Goal: Task Accomplishment & Management: Manage account settings

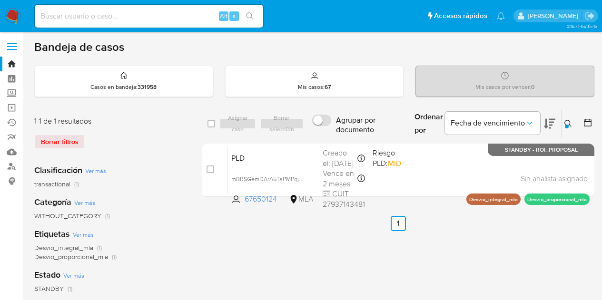
scroll to position [26, 0]
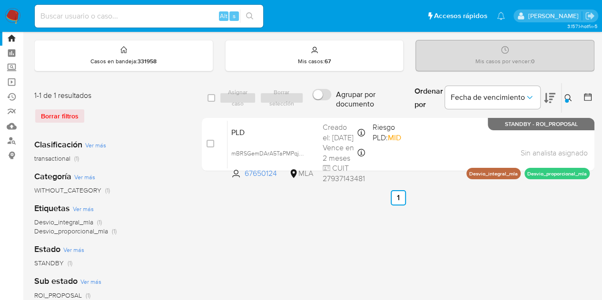
click at [573, 95] on button at bounding box center [569, 97] width 16 height 11
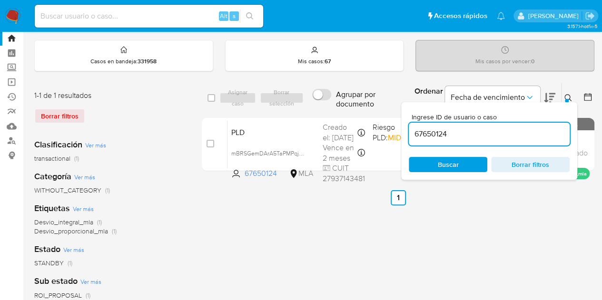
drag, startPoint x: 487, startPoint y: 136, endPoint x: 347, endPoint y: 116, distance: 141.6
click at [347, 116] on div "select-all-cases-checkbox Asignar caso Borrar selección Agrupar por documento O…" at bounding box center [398, 129] width 392 height 92
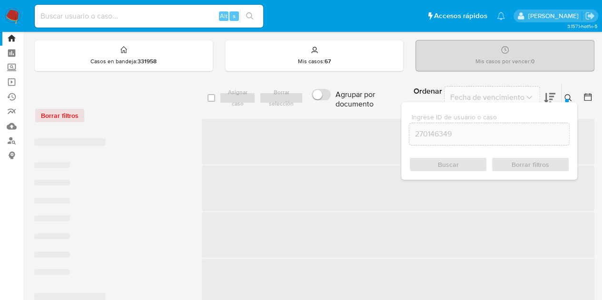
click at [566, 96] on icon at bounding box center [568, 98] width 8 height 8
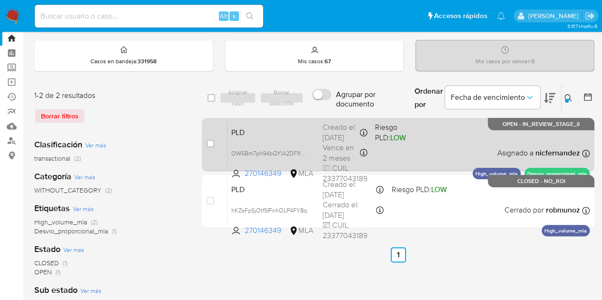
click at [276, 130] on span "PLD" at bounding box center [273, 132] width 84 height 12
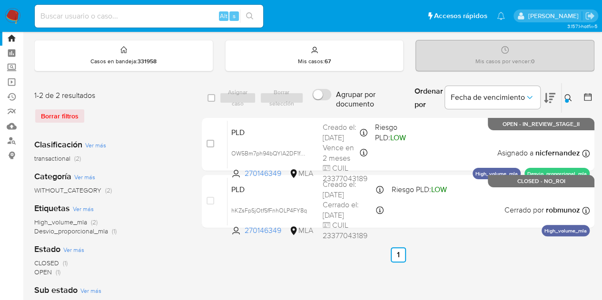
click at [569, 96] on icon at bounding box center [567, 97] width 7 height 7
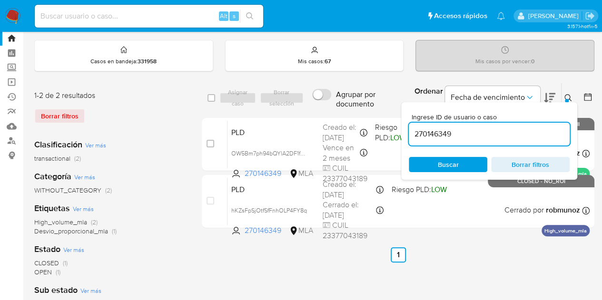
drag, startPoint x: 483, startPoint y: 136, endPoint x: 330, endPoint y: 117, distance: 154.8
click at [326, 116] on div "select-all-cases-checkbox Asignar caso Borrar selección Agrupar por documento O…" at bounding box center [398, 157] width 392 height 149
type input "108425942"
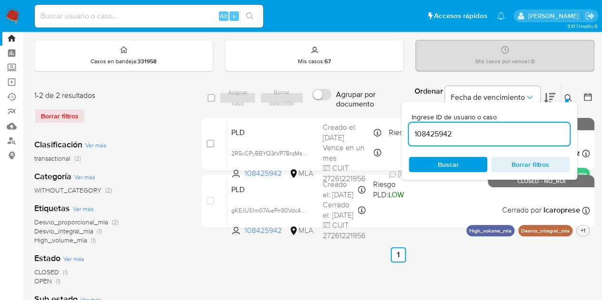
click at [566, 99] on div at bounding box center [566, 101] width 4 height 4
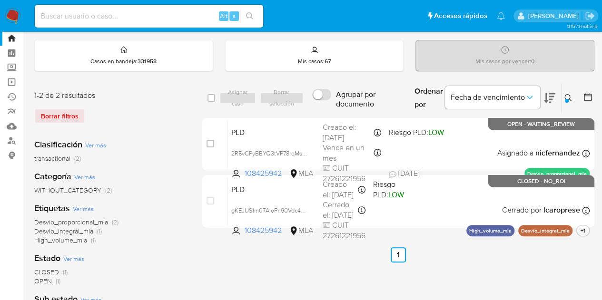
drag, startPoint x: 567, startPoint y: 97, endPoint x: 482, endPoint y: 153, distance: 101.4
click at [567, 97] on icon at bounding box center [568, 98] width 8 height 8
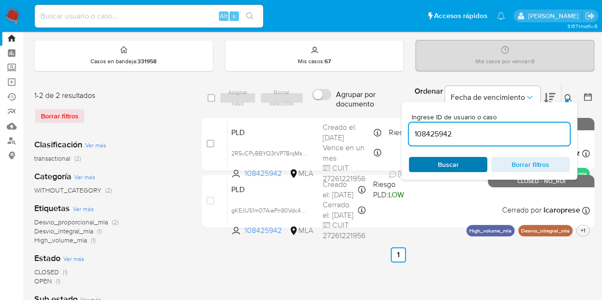
click at [453, 167] on span "Buscar" at bounding box center [448, 164] width 21 height 15
click at [169, 207] on div "Etiquetas Ver más Desvio_proporcional_mla (2) Desvio_integral_mla (1) High_volu…" at bounding box center [110, 224] width 152 height 42
click at [565, 102] on div "Ingrese ID de usuario o caso 108425942 Buscar Borrar filtros" at bounding box center [489, 141] width 176 height 78
click at [566, 99] on div at bounding box center [566, 101] width 4 height 4
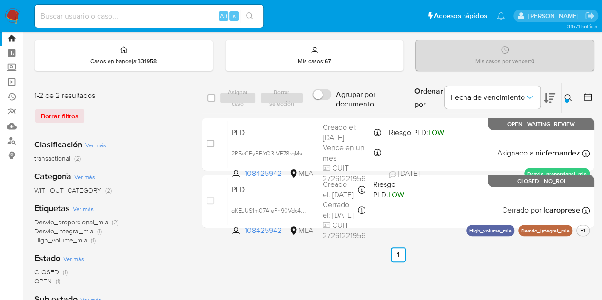
click at [570, 96] on icon at bounding box center [568, 98] width 8 height 8
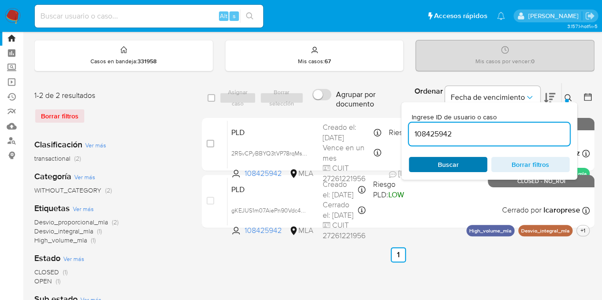
click at [453, 166] on span "Buscar" at bounding box center [448, 164] width 21 height 15
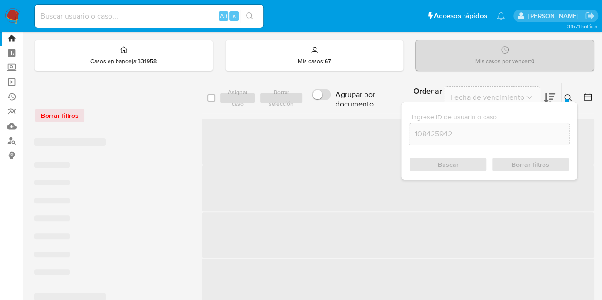
drag, startPoint x: 566, startPoint y: 95, endPoint x: 498, endPoint y: 115, distance: 70.9
click at [564, 95] on icon at bounding box center [568, 98] width 8 height 8
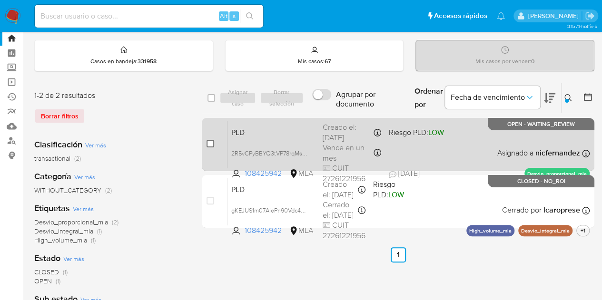
click at [212, 143] on input "checkbox" at bounding box center [210, 144] width 8 height 8
checkbox input "true"
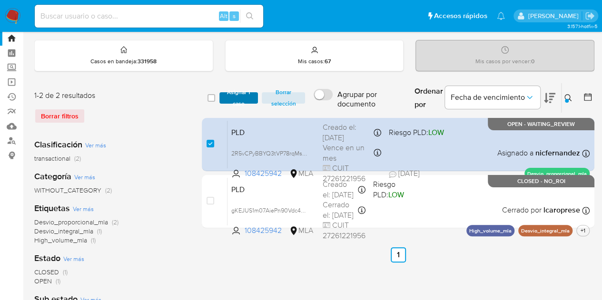
click at [240, 97] on span "Asignar 1 caso" at bounding box center [238, 98] width 29 height 10
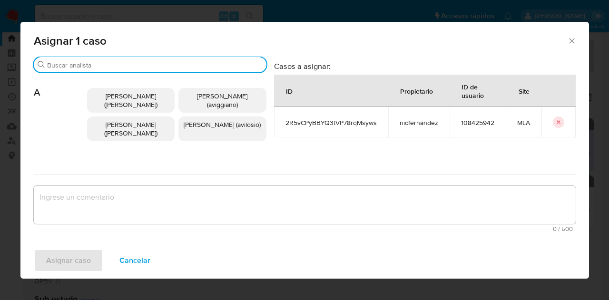
click at [100, 69] on input "Buscar" at bounding box center [154, 65] width 215 height 9
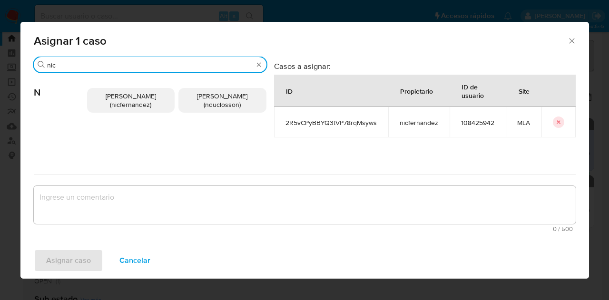
type input "nic"
click at [117, 95] on span "[PERSON_NAME] (nicfernandez)" at bounding box center [131, 100] width 50 height 18
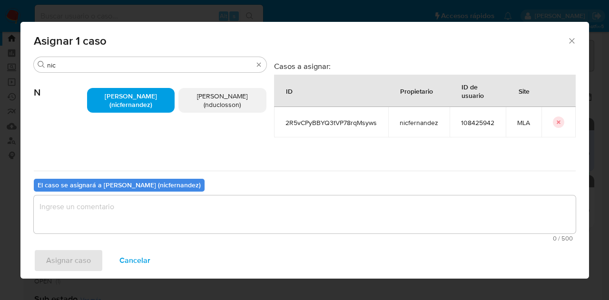
drag, startPoint x: 166, startPoint y: 189, endPoint x: 169, endPoint y: 209, distance: 20.6
click at [166, 192] on div "El caso se asignará a [PERSON_NAME] (nicfernandez) 0 / 500 500 caracteres resta…" at bounding box center [305, 208] width 542 height 75
click at [169, 211] on textarea "assign-modal" at bounding box center [305, 214] width 542 height 38
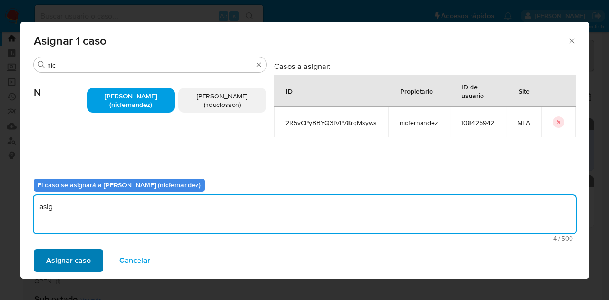
type textarea "asig"
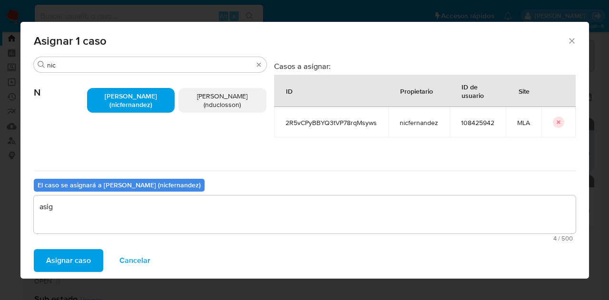
click at [75, 260] on span "Asignar caso" at bounding box center [68, 260] width 45 height 21
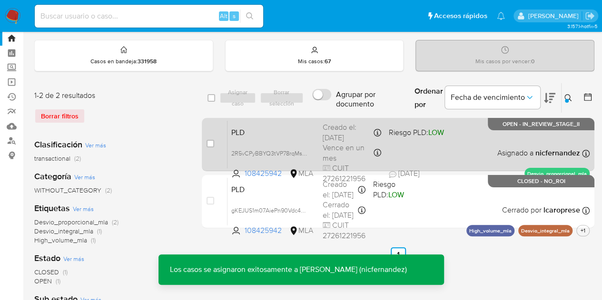
click at [285, 123] on div "PLD 2R5vCPyBBYQ3tVP78rqMsyws 108425942 MLA Riesgo PLD: LOW Creado el: [DATE] Cr…" at bounding box center [408, 144] width 362 height 48
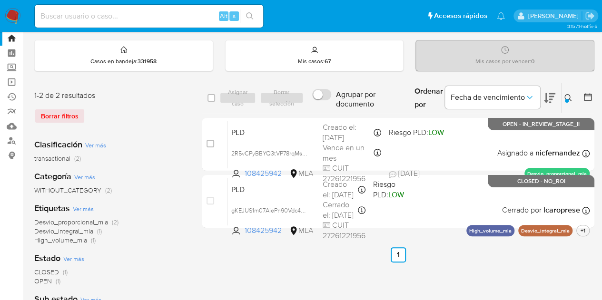
click at [572, 98] on button at bounding box center [569, 97] width 16 height 11
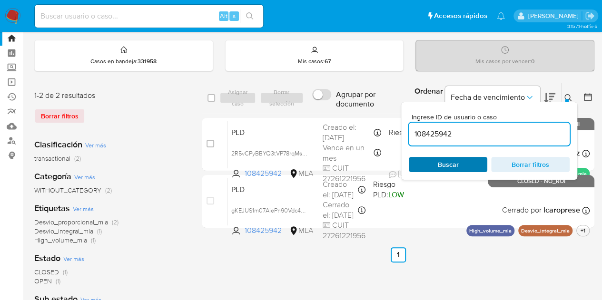
click at [465, 161] on span "Buscar" at bounding box center [447, 164] width 65 height 13
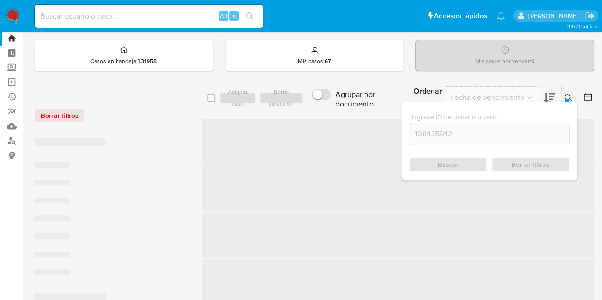
click at [568, 94] on icon at bounding box center [568, 98] width 8 height 8
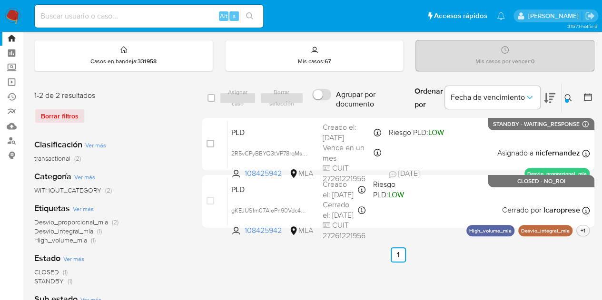
click at [568, 94] on icon at bounding box center [568, 98] width 8 height 8
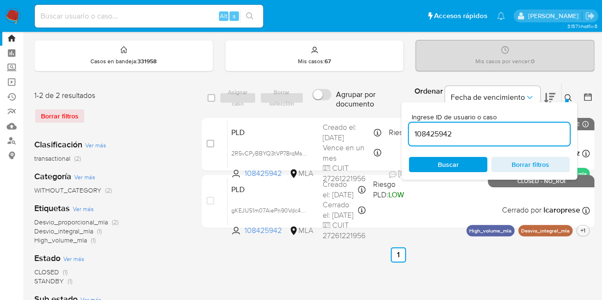
drag, startPoint x: 484, startPoint y: 129, endPoint x: 329, endPoint y: 115, distance: 155.7
click at [329, 115] on div "select-all-cases-checkbox Asignar caso Borrar selección Agrupar por documento O…" at bounding box center [398, 157] width 392 height 149
type input "202751690"
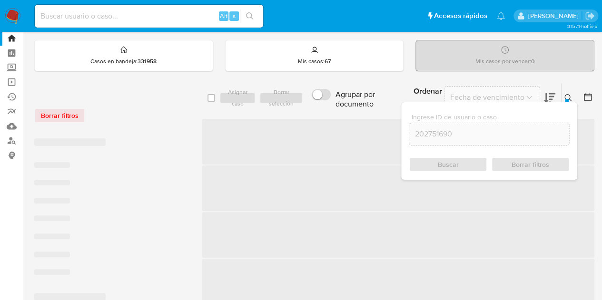
click at [570, 95] on icon at bounding box center [568, 98] width 8 height 8
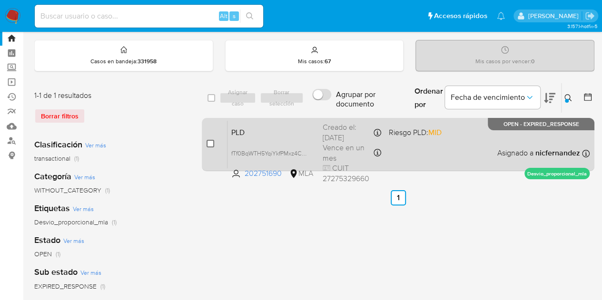
click at [206, 143] on input "checkbox" at bounding box center [210, 144] width 8 height 8
checkbox input "true"
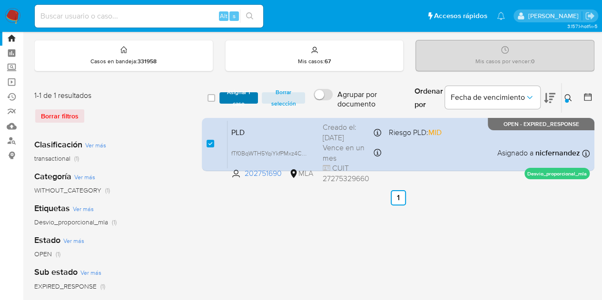
click at [227, 96] on span "Asignar 1 caso" at bounding box center [238, 98] width 29 height 10
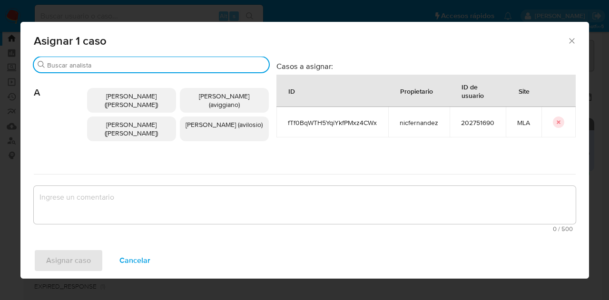
click at [96, 65] on input "Buscar" at bounding box center [156, 65] width 218 height 9
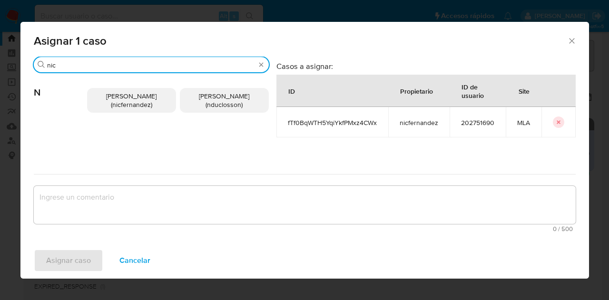
type input "nic"
click at [124, 106] on span "[PERSON_NAME] (nicfernandez)" at bounding box center [131, 100] width 50 height 18
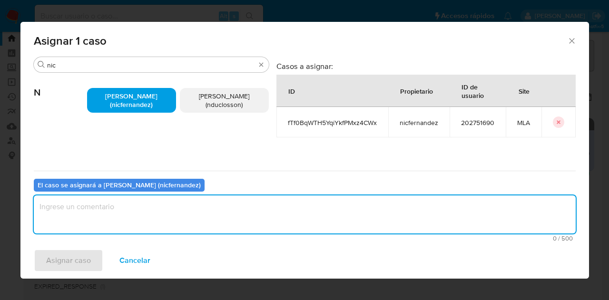
click at [160, 226] on textarea "assign-modal" at bounding box center [305, 214] width 542 height 38
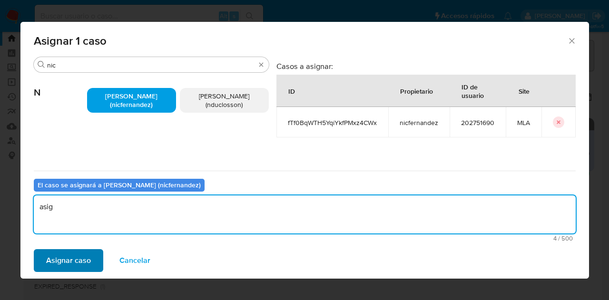
type textarea "asig"
click at [68, 264] on span "Asignar caso" at bounding box center [68, 260] width 45 height 21
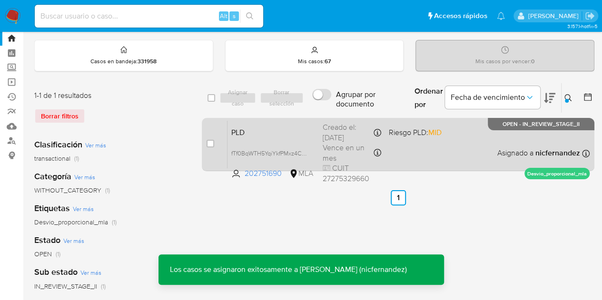
click at [246, 131] on span "PLD" at bounding box center [273, 132] width 84 height 12
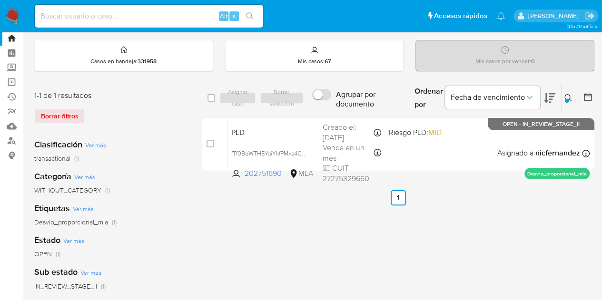
click at [571, 99] on icon at bounding box center [568, 98] width 8 height 8
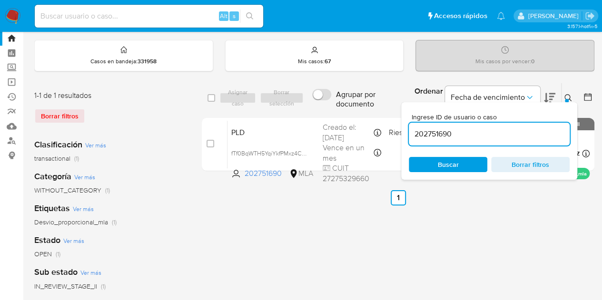
drag, startPoint x: 458, startPoint y: 124, endPoint x: 300, endPoint y: 96, distance: 160.9
click at [300, 95] on div "select-all-cases-checkbox Asignar caso Borrar selección Agrupar por documento O…" at bounding box center [398, 98] width 392 height 31
type input "132433465"
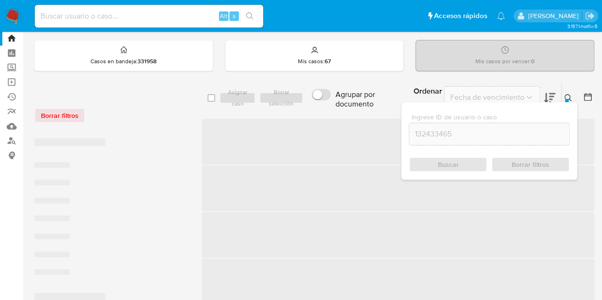
click at [567, 100] on div at bounding box center [566, 101] width 4 height 4
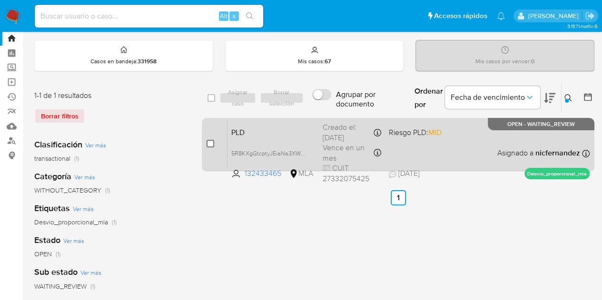
click at [211, 141] on input "checkbox" at bounding box center [210, 144] width 8 height 8
checkbox input "true"
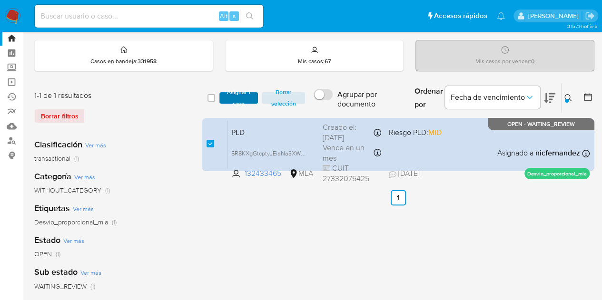
click at [234, 99] on span "Asignar 1 caso" at bounding box center [238, 98] width 29 height 10
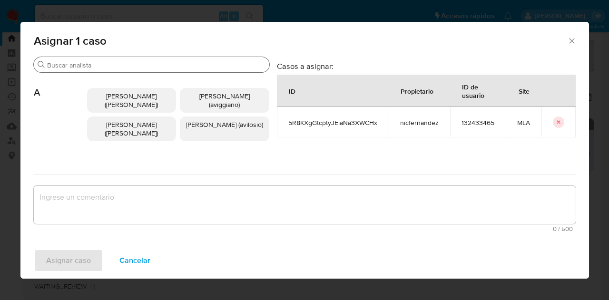
click at [70, 67] on input "Buscar" at bounding box center [156, 65] width 218 height 9
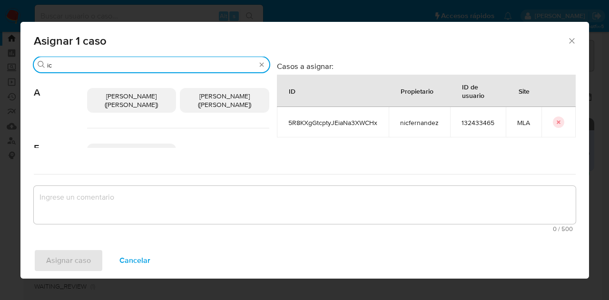
type input "i"
type input "nic"
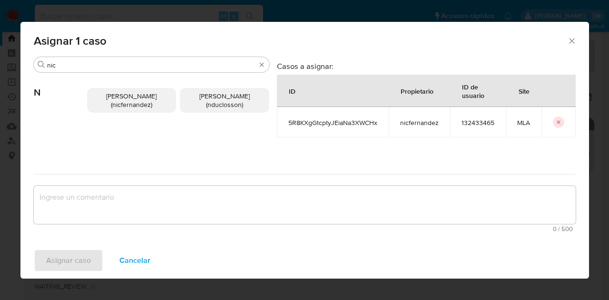
click at [116, 107] on span "[PERSON_NAME] (nicfernandez)" at bounding box center [131, 100] width 50 height 18
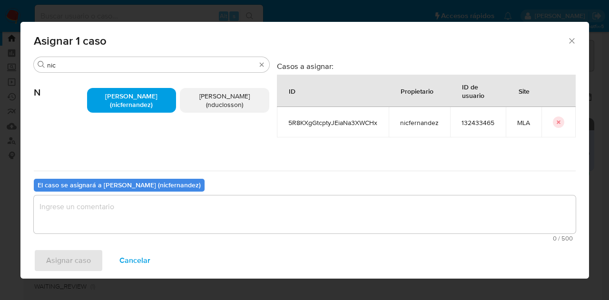
click at [144, 220] on textarea "assign-modal" at bounding box center [305, 214] width 542 height 38
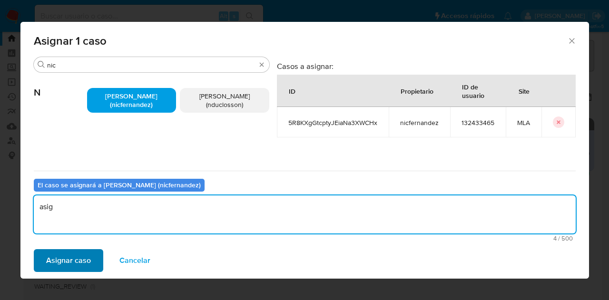
type textarea "asig"
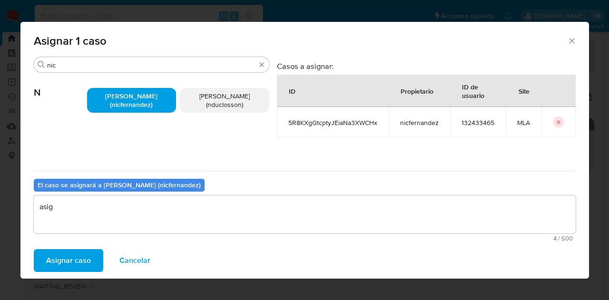
click at [64, 262] on span "Asignar caso" at bounding box center [68, 260] width 45 height 21
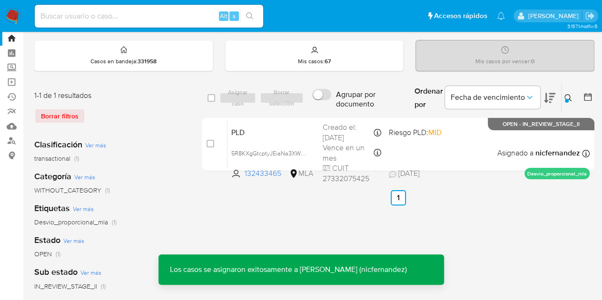
click at [271, 142] on div "PLD 5R8KXgGtcptyJEiaNa3XWCHx 132433465 MLA Riesgo PLD: MID Creado el: [DATE] Cr…" at bounding box center [408, 144] width 362 height 48
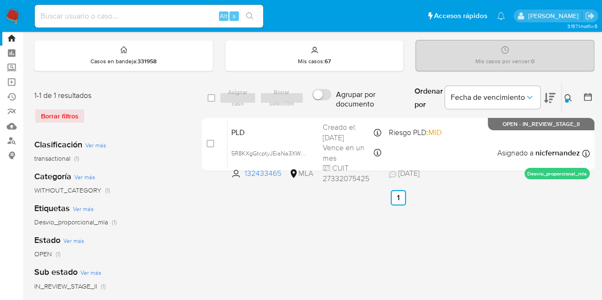
click at [568, 99] on div at bounding box center [566, 101] width 4 height 4
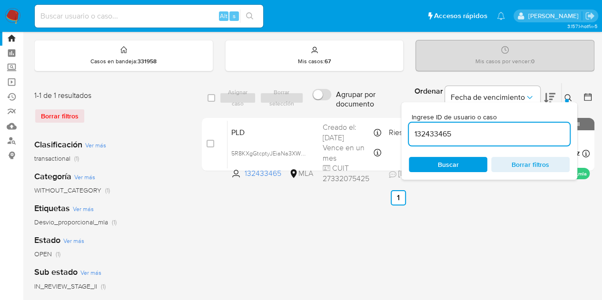
drag, startPoint x: 500, startPoint y: 131, endPoint x: 284, endPoint y: 99, distance: 217.8
click at [284, 99] on div "select-all-cases-checkbox Asignar caso Borrar selección Agrupar por documento O…" at bounding box center [398, 98] width 392 height 31
type input "155003232"
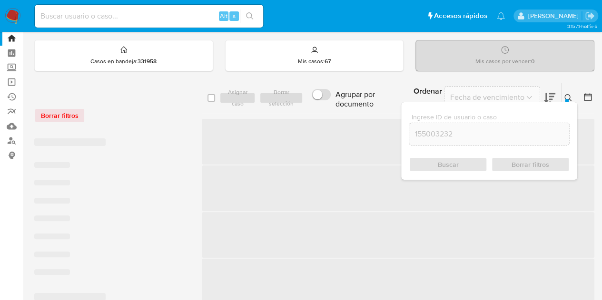
click at [567, 94] on icon at bounding box center [568, 98] width 8 height 8
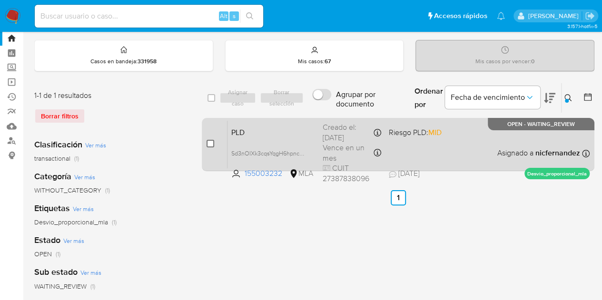
click at [208, 142] on input "checkbox" at bounding box center [210, 144] width 8 height 8
checkbox input "true"
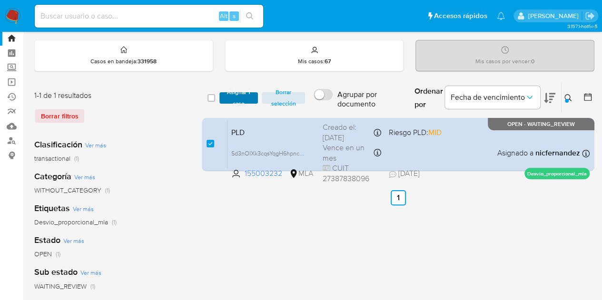
click at [227, 95] on span "Asignar 1 caso" at bounding box center [238, 98] width 29 height 10
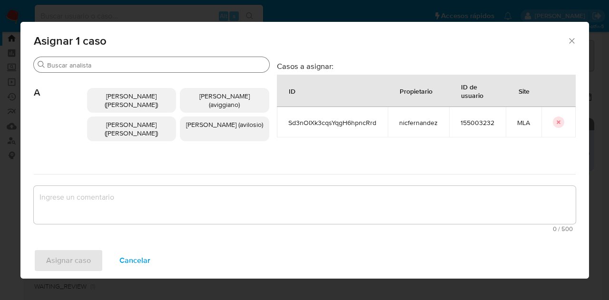
click at [78, 68] on input "Buscar" at bounding box center [156, 65] width 218 height 9
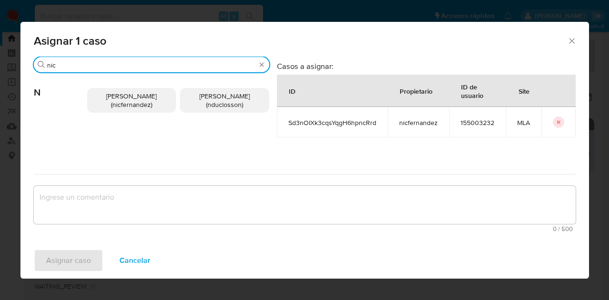
type input "nic"
click at [117, 107] on span "[PERSON_NAME] (nicfernandez)" at bounding box center [131, 100] width 50 height 18
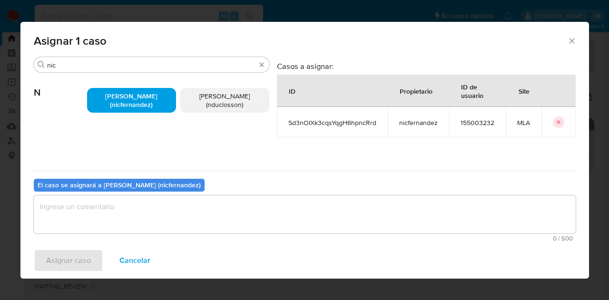
click at [157, 201] on textarea "assign-modal" at bounding box center [305, 214] width 542 height 38
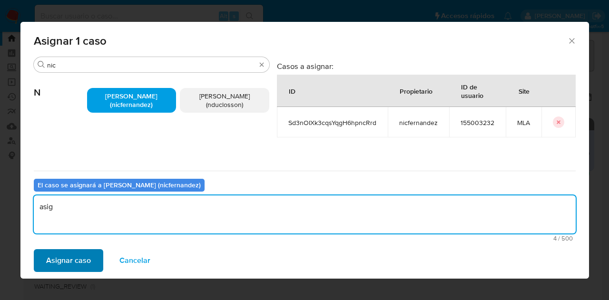
type textarea "asig"
click at [74, 250] on span "Asignar caso" at bounding box center [68, 260] width 45 height 21
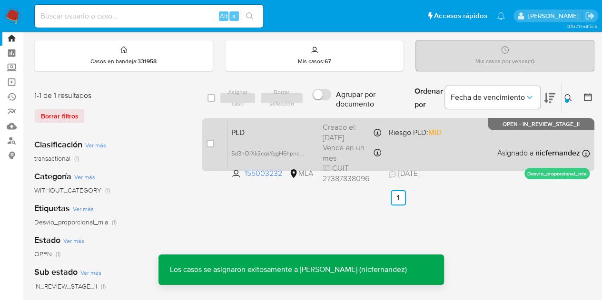
click at [243, 126] on span "PLD" at bounding box center [273, 132] width 84 height 12
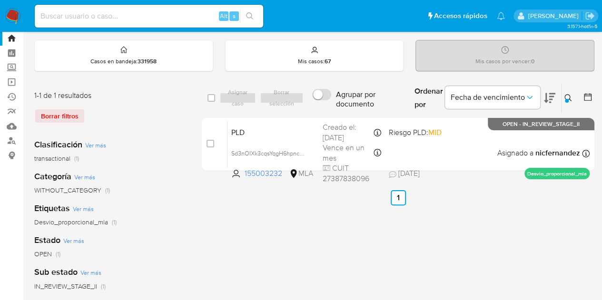
drag, startPoint x: 566, startPoint y: 96, endPoint x: 546, endPoint y: 126, distance: 36.1
click at [565, 97] on icon at bounding box center [568, 98] width 8 height 8
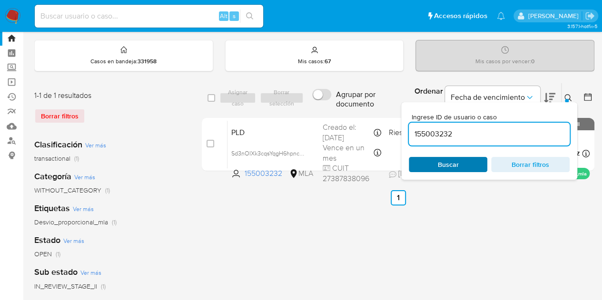
click at [455, 160] on span "Buscar" at bounding box center [448, 164] width 21 height 15
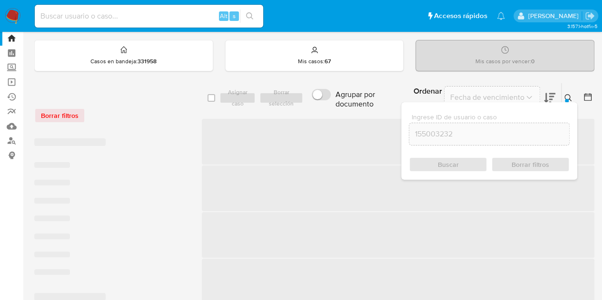
click at [568, 95] on icon at bounding box center [568, 98] width 8 height 8
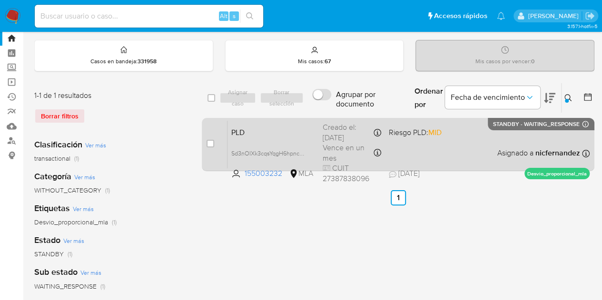
drag, startPoint x: 211, startPoint y: 145, endPoint x: 224, endPoint y: 122, distance: 26.4
click at [211, 144] on input "checkbox" at bounding box center [210, 144] width 8 height 8
checkbox input "true"
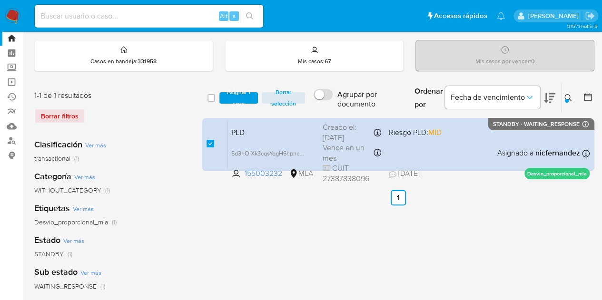
click at [232, 108] on div "select-all-cases-checkbox Asignar 1 caso Borrar selección Agrupar por documento…" at bounding box center [398, 98] width 392 height 31
click at [231, 102] on span "Asignar 1 caso" at bounding box center [238, 98] width 29 height 10
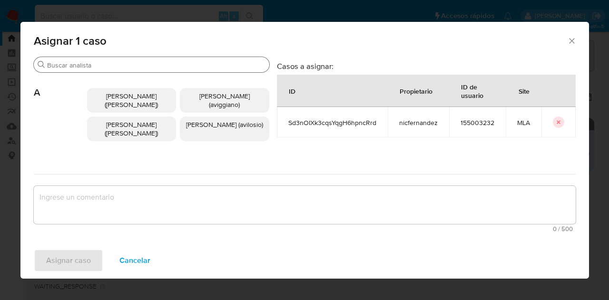
click at [99, 68] on input "Buscar" at bounding box center [156, 65] width 218 height 9
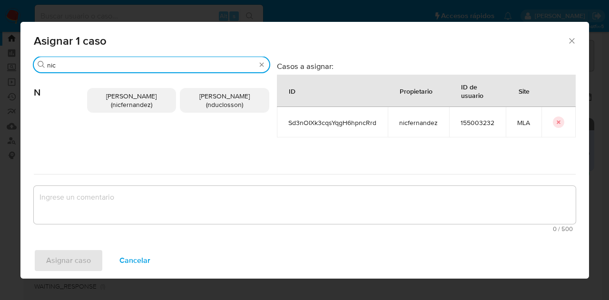
type input "nic"
click at [120, 101] on span "[PERSON_NAME] (nicfernandez)" at bounding box center [131, 100] width 50 height 18
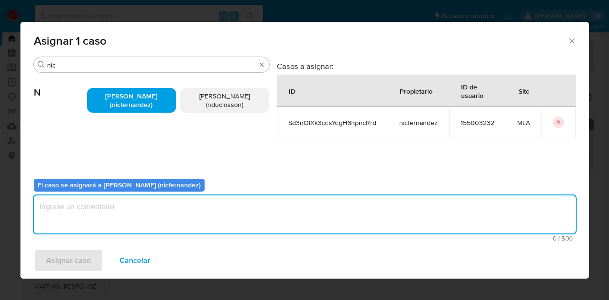
click at [165, 224] on textarea "assign-modal" at bounding box center [305, 214] width 542 height 38
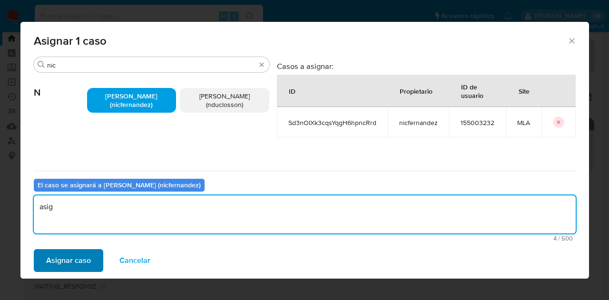
type textarea "asig"
click at [78, 254] on span "Asignar caso" at bounding box center [68, 260] width 45 height 21
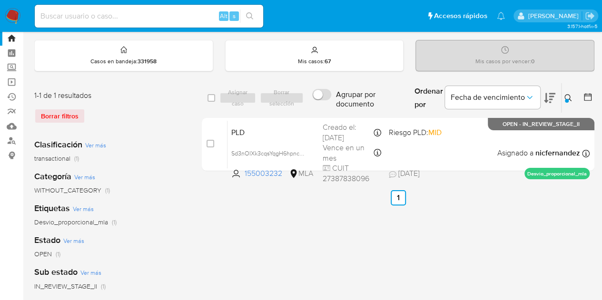
click at [566, 94] on icon at bounding box center [568, 98] width 8 height 8
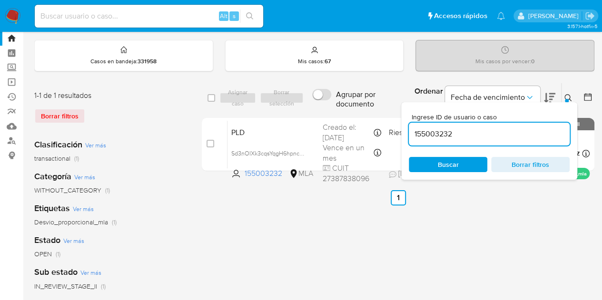
drag, startPoint x: 483, startPoint y: 137, endPoint x: 356, endPoint y: 110, distance: 130.2
click at [343, 108] on div "select-all-cases-checkbox Asignar caso Borrar selección Agrupar por documento O…" at bounding box center [398, 98] width 392 height 31
type input "487675660"
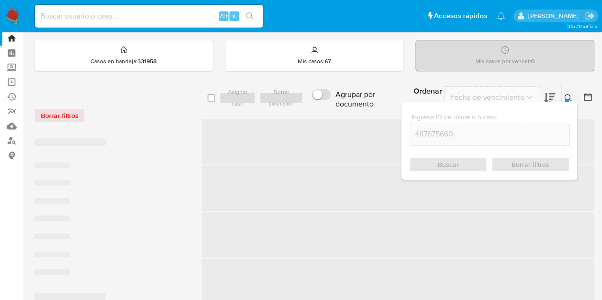
click at [569, 97] on icon at bounding box center [567, 97] width 7 height 7
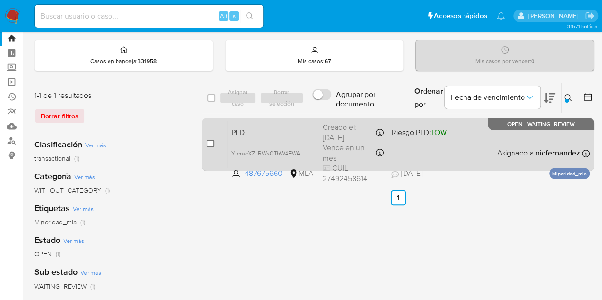
click at [209, 140] on input "checkbox" at bounding box center [210, 144] width 8 height 8
checkbox input "true"
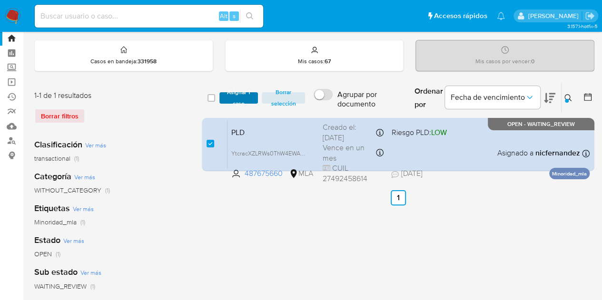
click at [228, 97] on span "Asignar 1 caso" at bounding box center [238, 98] width 29 height 10
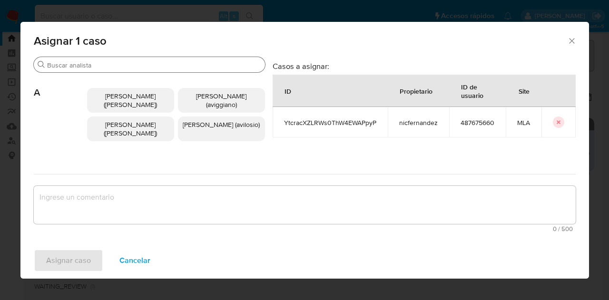
click at [105, 61] on input "Buscar" at bounding box center [154, 65] width 214 height 9
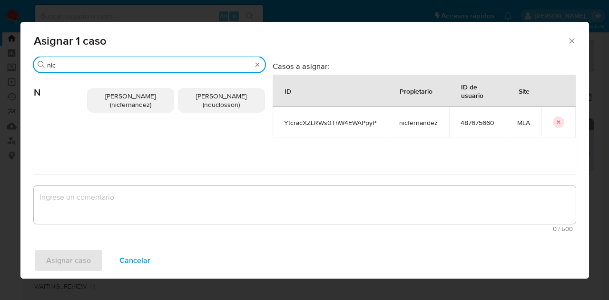
type input "nic"
click at [140, 104] on span "[PERSON_NAME] (nicfernandez)" at bounding box center [130, 100] width 50 height 18
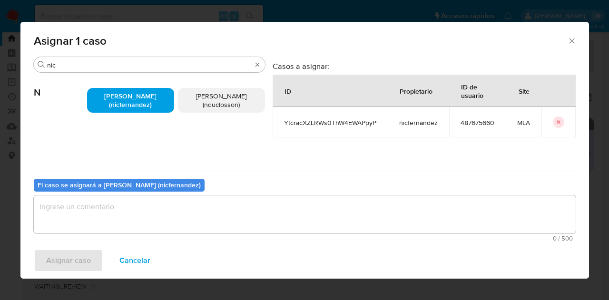
click at [162, 213] on textarea "assign-modal" at bounding box center [305, 214] width 542 height 38
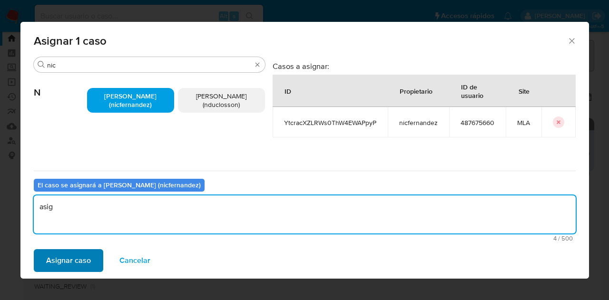
type textarea "asig"
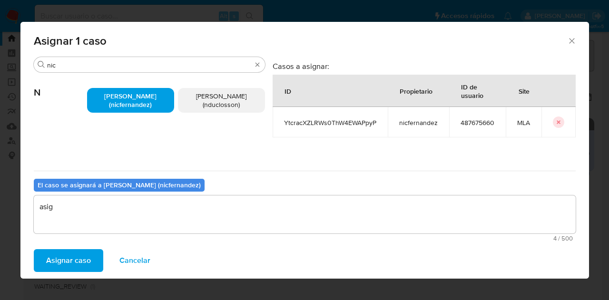
click at [85, 255] on span "Asignar caso" at bounding box center [68, 260] width 45 height 21
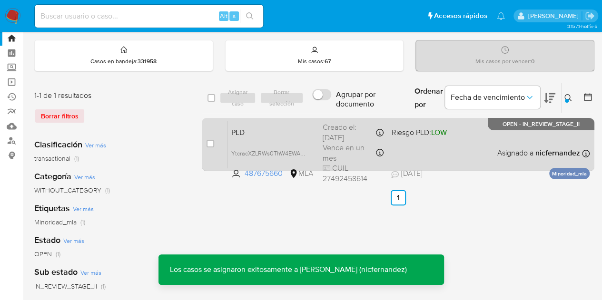
click at [282, 141] on div "PLD YtcracXZLRWs0ThW4EWAPpyP 487675660 MLA Riesgo PLD: LOW Creado el: [DATE] Cr…" at bounding box center [408, 144] width 362 height 48
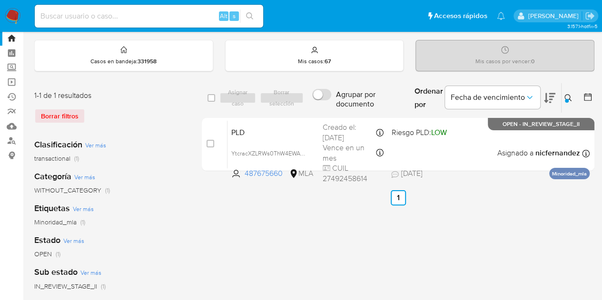
drag, startPoint x: 571, startPoint y: 93, endPoint x: 538, endPoint y: 130, distance: 49.6
click at [572, 93] on button at bounding box center [569, 97] width 16 height 11
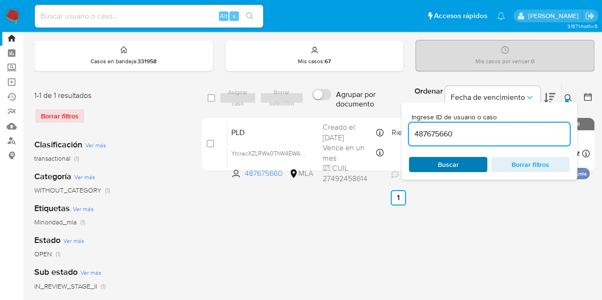
click at [463, 164] on span "Buscar" at bounding box center [447, 164] width 65 height 13
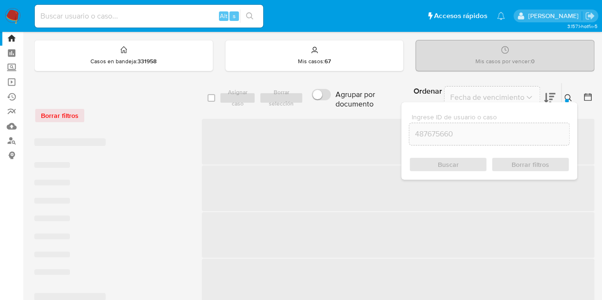
click at [564, 99] on icon at bounding box center [568, 98] width 8 height 8
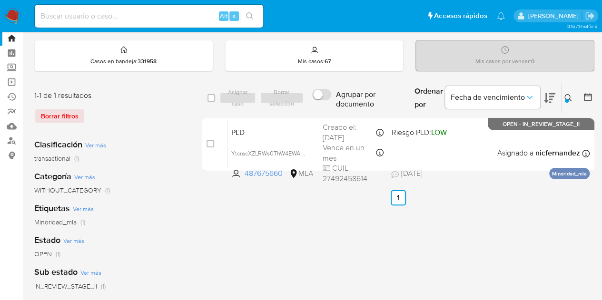
click at [566, 99] on div at bounding box center [566, 101] width 4 height 4
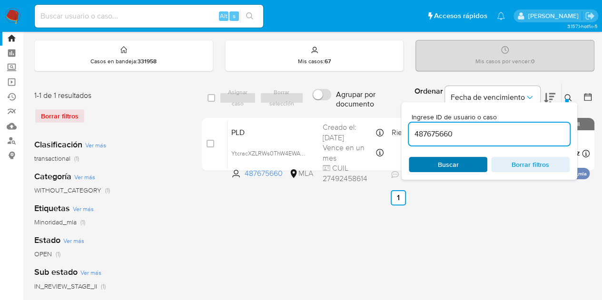
click at [450, 162] on span "Buscar" at bounding box center [448, 164] width 21 height 15
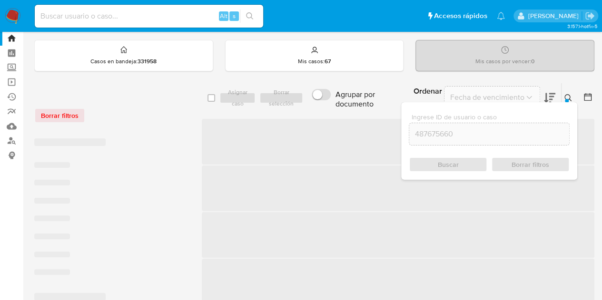
click at [567, 94] on icon at bounding box center [568, 98] width 8 height 8
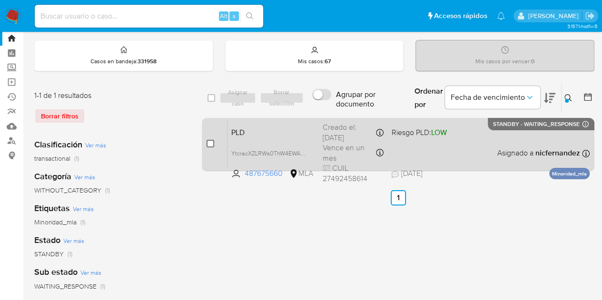
click at [212, 146] on input "checkbox" at bounding box center [210, 144] width 8 height 8
checkbox input "true"
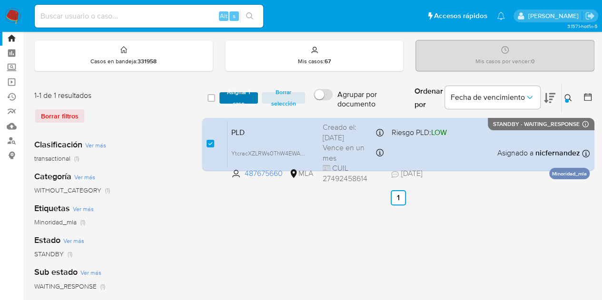
click at [231, 93] on span "Asignar 1 caso" at bounding box center [238, 98] width 29 height 10
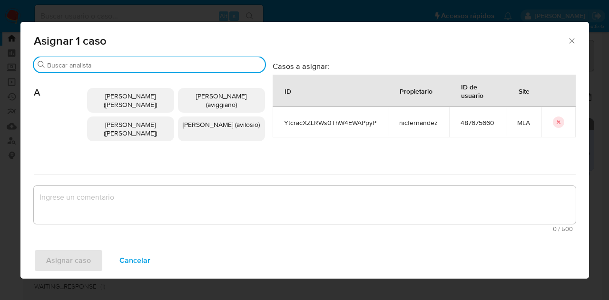
click at [133, 68] on input "Buscar" at bounding box center [154, 65] width 214 height 9
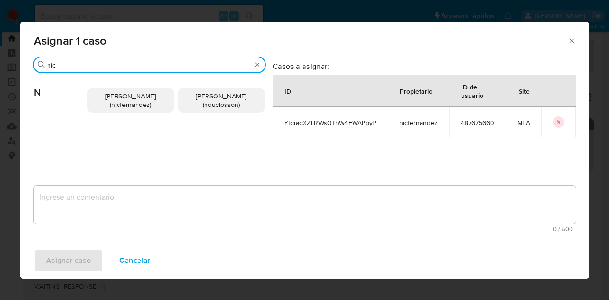
type input "nic"
click at [124, 105] on span "[PERSON_NAME] (nicfernandez)" at bounding box center [130, 100] width 50 height 18
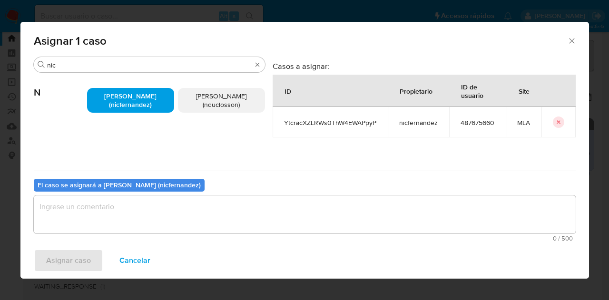
click at [146, 210] on textarea "assign-modal" at bounding box center [305, 214] width 542 height 38
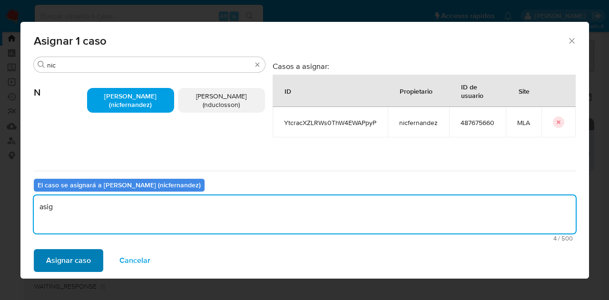
type textarea "asig"
click at [79, 253] on span "Asignar caso" at bounding box center [68, 260] width 45 height 21
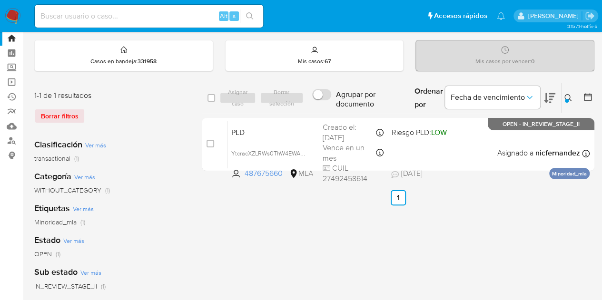
click at [568, 98] on icon at bounding box center [567, 97] width 7 height 7
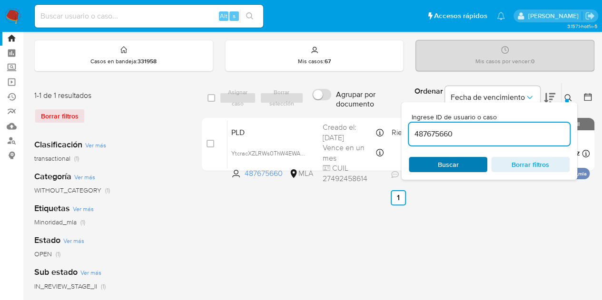
click at [473, 170] on span "Buscar" at bounding box center [447, 164] width 65 height 13
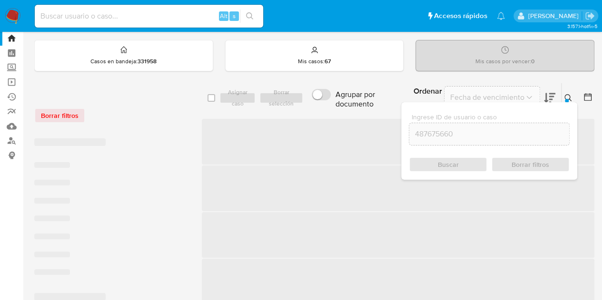
click at [573, 98] on button at bounding box center [569, 97] width 16 height 11
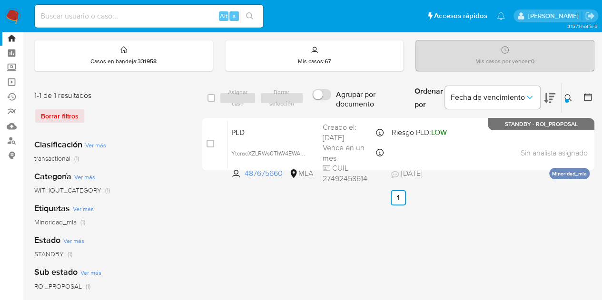
click at [567, 99] on div at bounding box center [566, 101] width 4 height 4
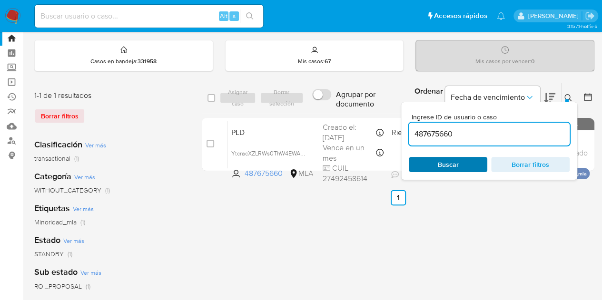
drag, startPoint x: 462, startPoint y: 165, endPoint x: 489, endPoint y: 150, distance: 30.2
click at [462, 165] on span "Buscar" at bounding box center [447, 164] width 65 height 13
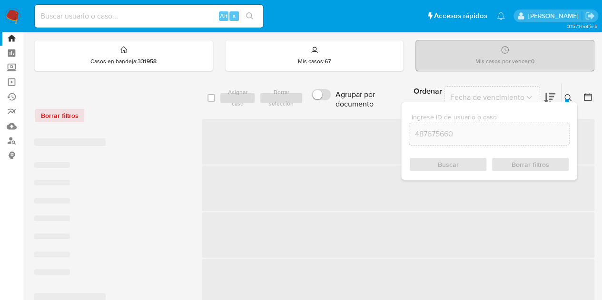
click at [566, 97] on icon at bounding box center [568, 98] width 8 height 8
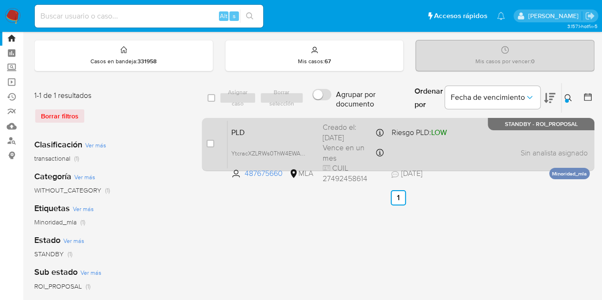
click at [316, 130] on div "PLD YtcracXZLRWs0ThW4EWAPpyP 487675660 MLA Riesgo PLD: LOW Creado el: [DATE] Cr…" at bounding box center [408, 144] width 362 height 48
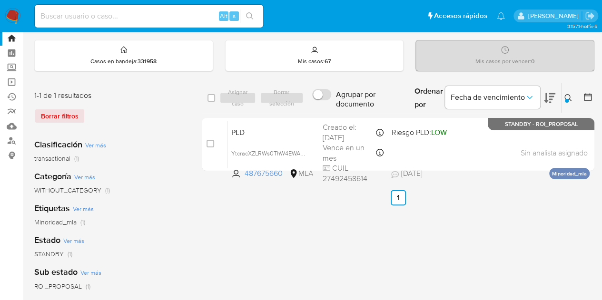
click at [565, 99] on div at bounding box center [566, 101] width 4 height 4
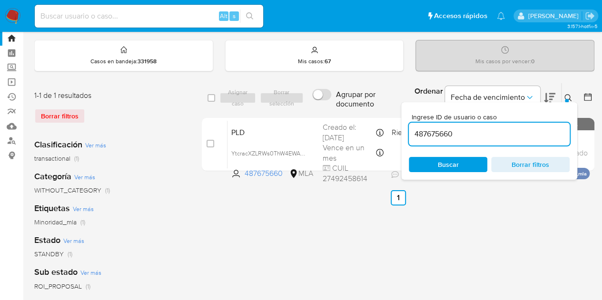
drag, startPoint x: 484, startPoint y: 137, endPoint x: 293, endPoint y: 111, distance: 192.0
click at [293, 111] on div "select-all-cases-checkbox Asignar caso Borrar selección Agrupar por documento O…" at bounding box center [398, 98] width 392 height 31
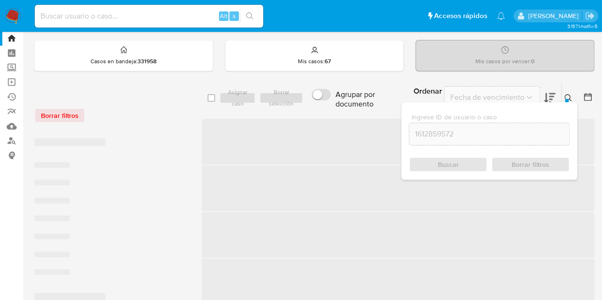
click at [569, 97] on icon at bounding box center [567, 97] width 7 height 7
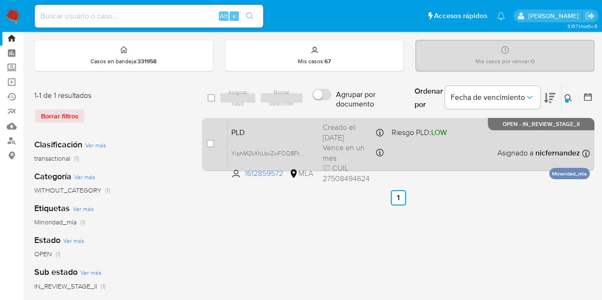
click at [280, 142] on div "PLD YiphM2kXhLbxZwFOQ8FtWroe 1612859572 MLA Riesgo PLD: LOW Creado el: [DATE] C…" at bounding box center [408, 144] width 362 height 48
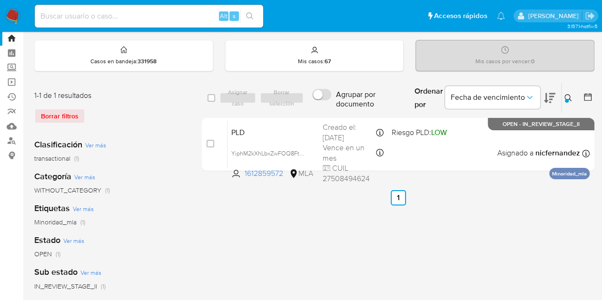
click at [568, 99] on div at bounding box center [566, 101] width 4 height 4
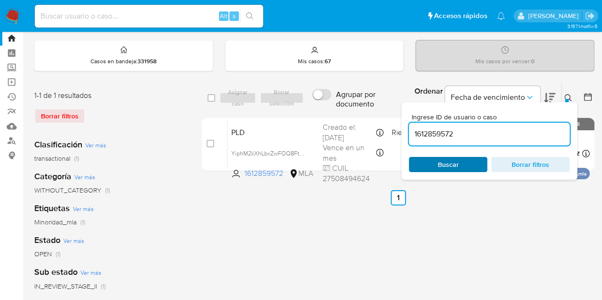
click at [441, 167] on span "Buscar" at bounding box center [448, 164] width 21 height 15
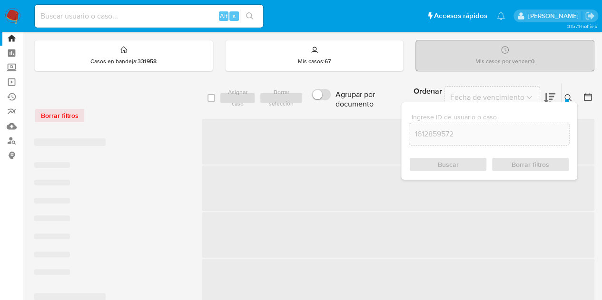
click at [567, 97] on icon at bounding box center [568, 98] width 8 height 8
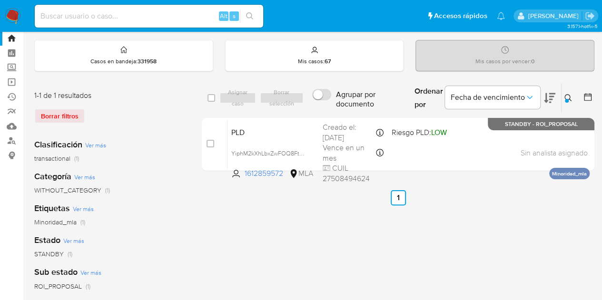
drag, startPoint x: 573, startPoint y: 94, endPoint x: 554, endPoint y: 112, distance: 26.3
click at [573, 94] on button at bounding box center [569, 97] width 16 height 11
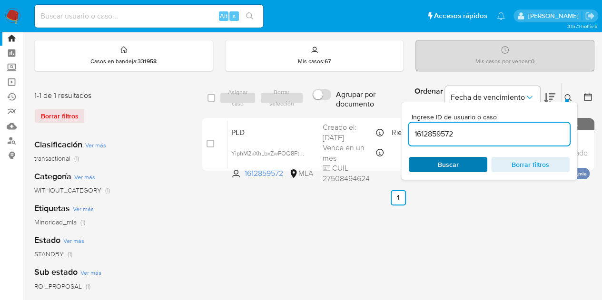
click at [457, 160] on span "Buscar" at bounding box center [447, 164] width 65 height 13
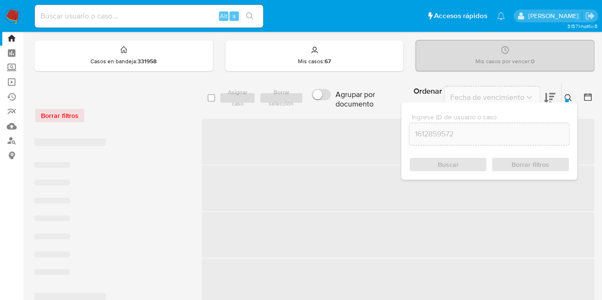
click at [566, 99] on div at bounding box center [566, 101] width 4 height 4
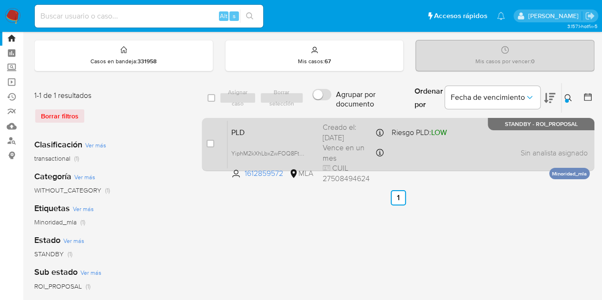
click at [282, 130] on span "PLD" at bounding box center [273, 132] width 84 height 12
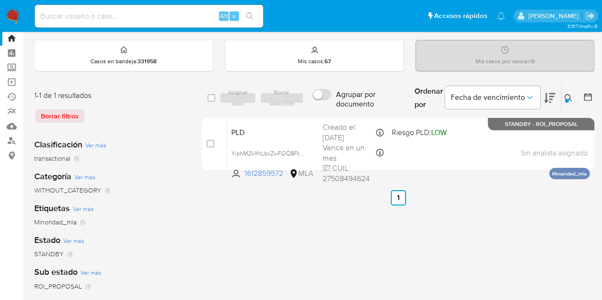
click at [565, 94] on icon at bounding box center [567, 97] width 7 height 7
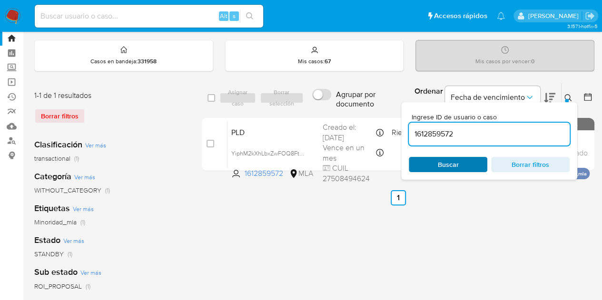
drag, startPoint x: 452, startPoint y: 151, endPoint x: 456, endPoint y: 161, distance: 10.2
click at [452, 153] on div "Ingrese ID de usuario o caso 1612859572 Buscar Borrar filtros" at bounding box center [489, 141] width 176 height 78
click at [457, 165] on span "Buscar" at bounding box center [448, 164] width 21 height 15
click at [568, 99] on icon at bounding box center [568, 98] width 8 height 8
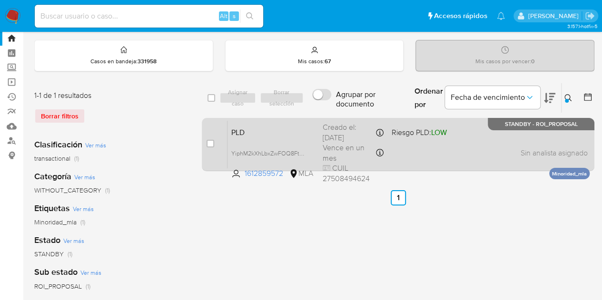
click at [259, 129] on span "PLD" at bounding box center [273, 132] width 84 height 12
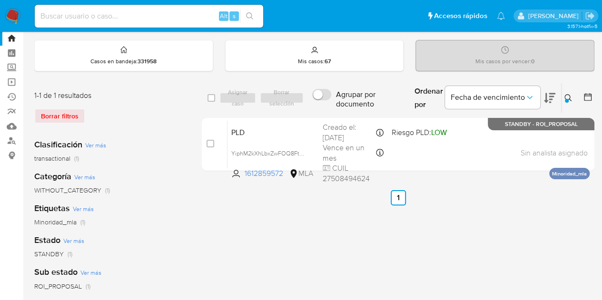
click at [563, 100] on button at bounding box center [569, 97] width 16 height 11
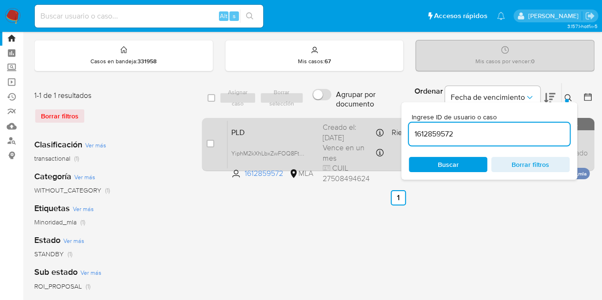
drag, startPoint x: 472, startPoint y: 136, endPoint x: 331, endPoint y: 117, distance: 141.6
click at [331, 117] on div "select-all-cases-checkbox Asignar caso Borrar selección Agrupar por documento O…" at bounding box center [398, 129] width 392 height 92
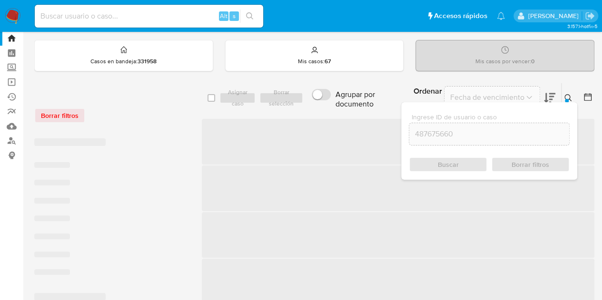
click at [565, 94] on icon at bounding box center [568, 98] width 8 height 8
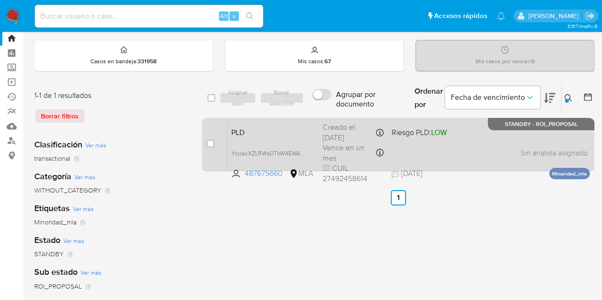
click at [261, 126] on span "PLD" at bounding box center [273, 132] width 84 height 12
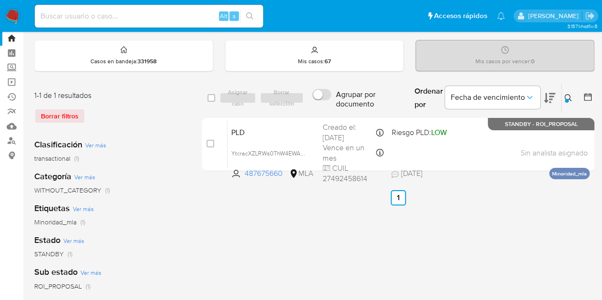
click at [565, 97] on icon at bounding box center [568, 98] width 8 height 8
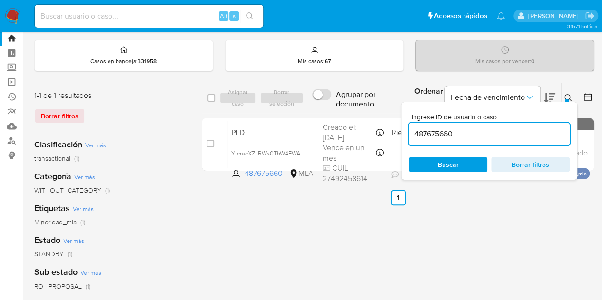
drag, startPoint x: 486, startPoint y: 129, endPoint x: 318, endPoint y: 110, distance: 168.9
click at [318, 109] on div "select-all-cases-checkbox Asignar caso Borrar selección Agrupar por documento O…" at bounding box center [398, 98] width 392 height 31
type input "358981340"
click at [569, 98] on icon at bounding box center [567, 97] width 7 height 7
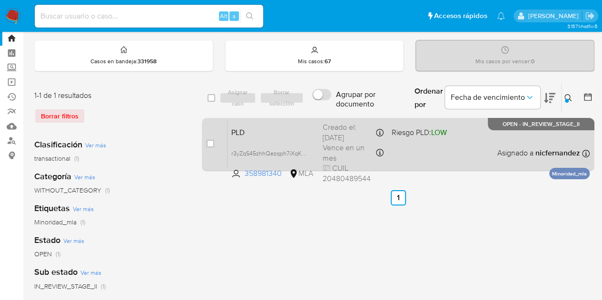
click at [235, 133] on span "PLD" at bounding box center [273, 132] width 84 height 12
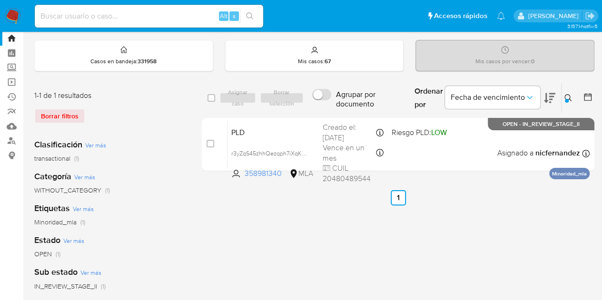
click at [568, 94] on icon at bounding box center [568, 98] width 8 height 8
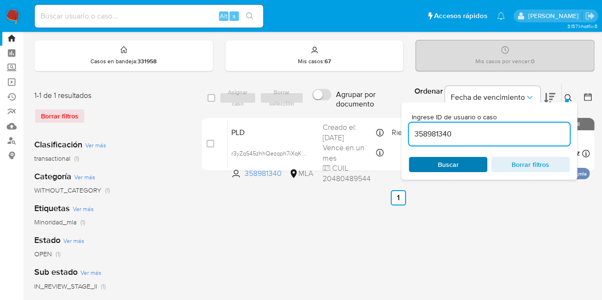
click at [470, 159] on span "Buscar" at bounding box center [447, 164] width 65 height 13
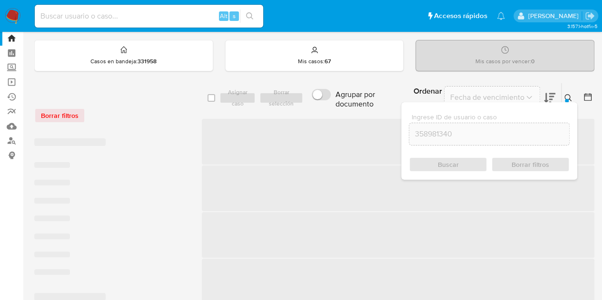
click at [566, 96] on icon at bounding box center [568, 98] width 8 height 8
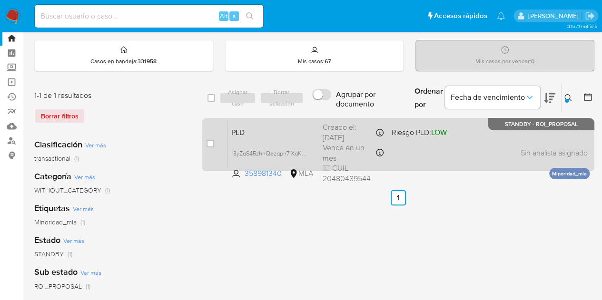
click at [260, 131] on span "PLD" at bounding box center [273, 132] width 84 height 12
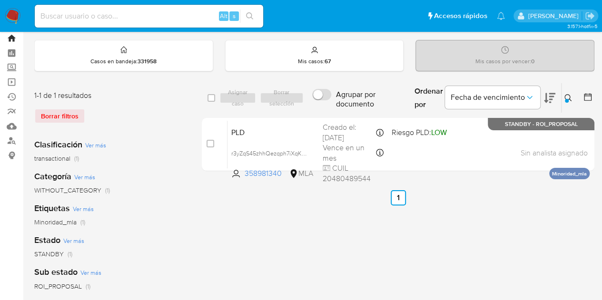
click at [11, 37] on link "Bandeja" at bounding box center [56, 38] width 113 height 15
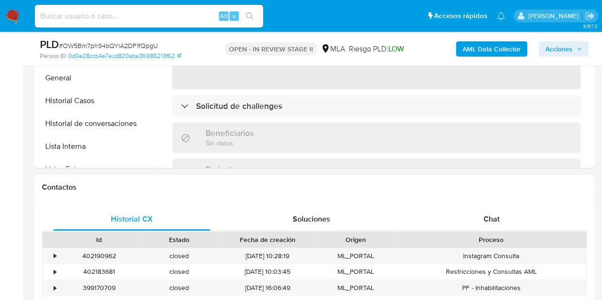
scroll to position [424, 0]
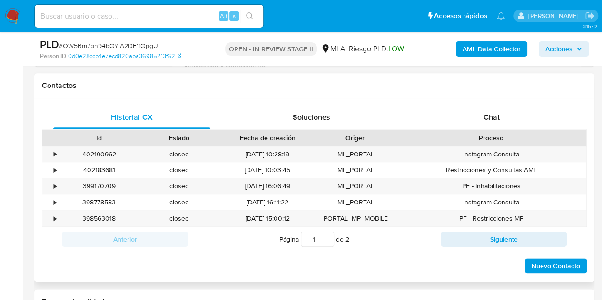
select select "10"
click at [481, 121] on div "Chat" at bounding box center [491, 117] width 157 height 23
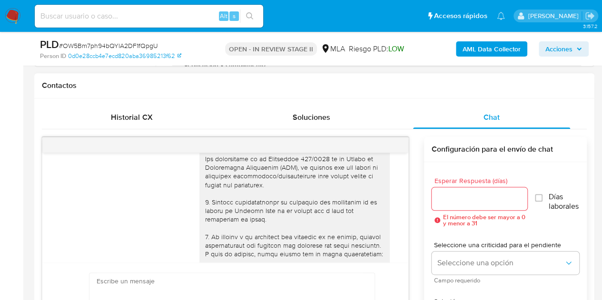
scroll to position [0, 0]
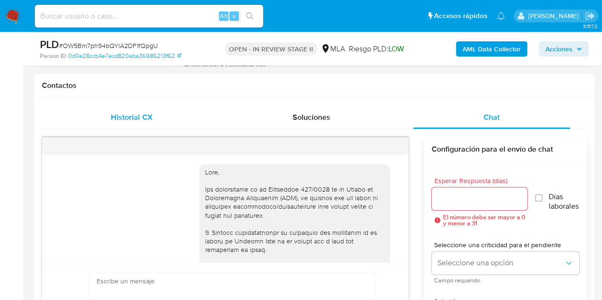
click at [137, 125] on div "Historial CX" at bounding box center [131, 117] width 157 height 23
